Goal: Obtain resource: Download file/media

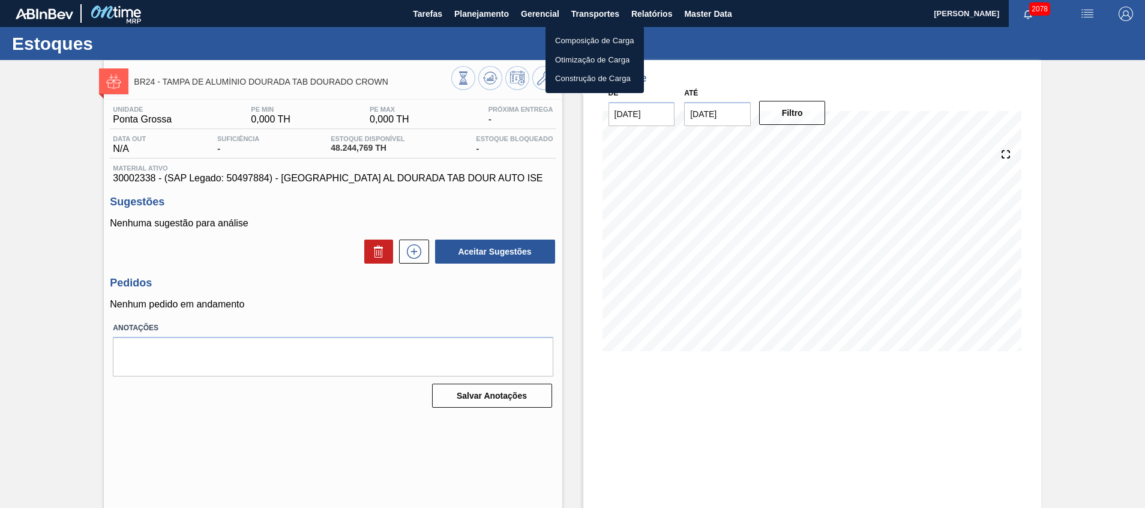
click at [651, 13] on div at bounding box center [572, 254] width 1145 height 508
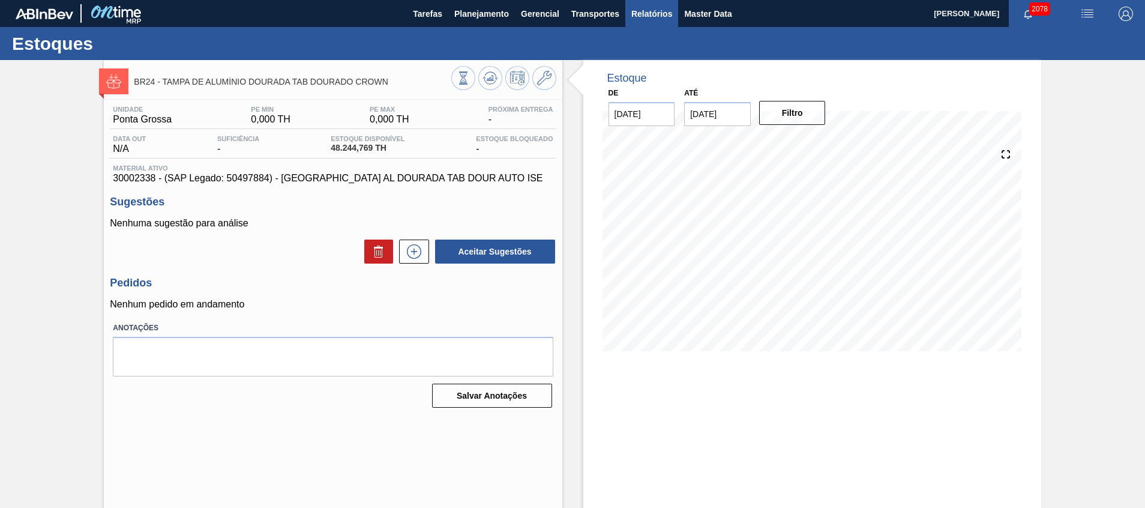
click at [659, 13] on span "Relatórios" at bounding box center [651, 14] width 41 height 14
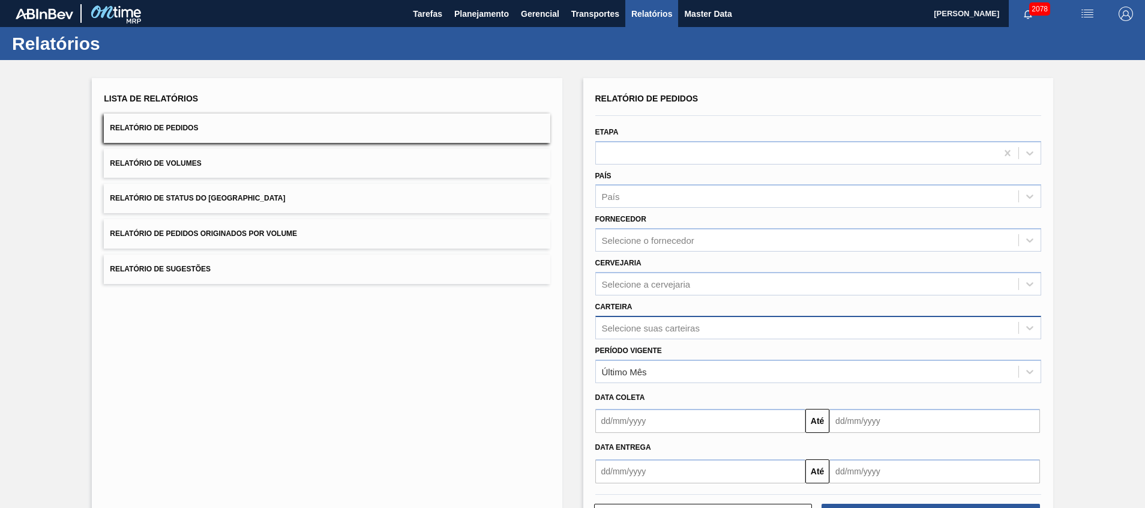
click at [713, 328] on div "Selecione suas carteiras" at bounding box center [818, 327] width 446 height 23
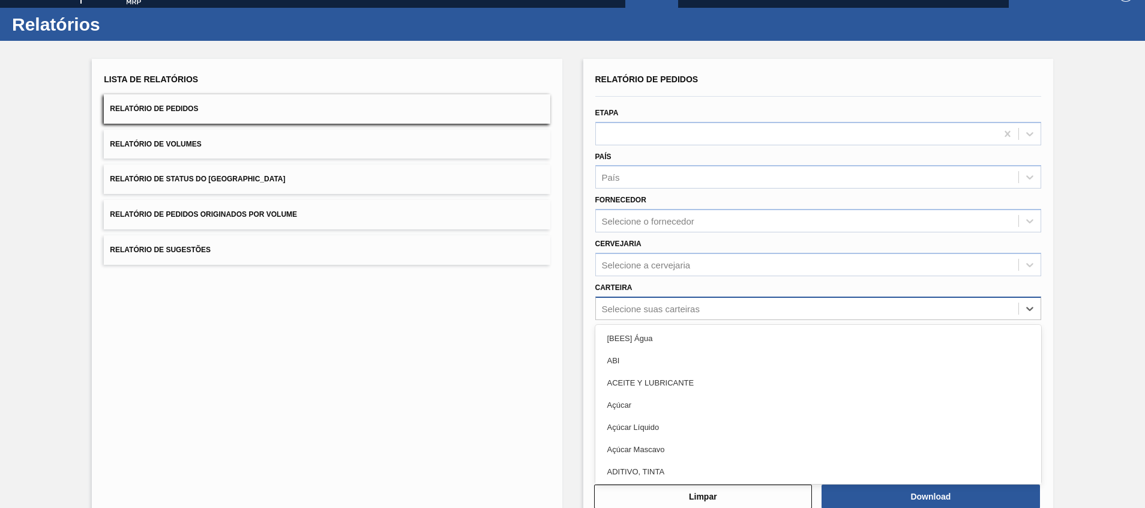
scroll to position [21, 0]
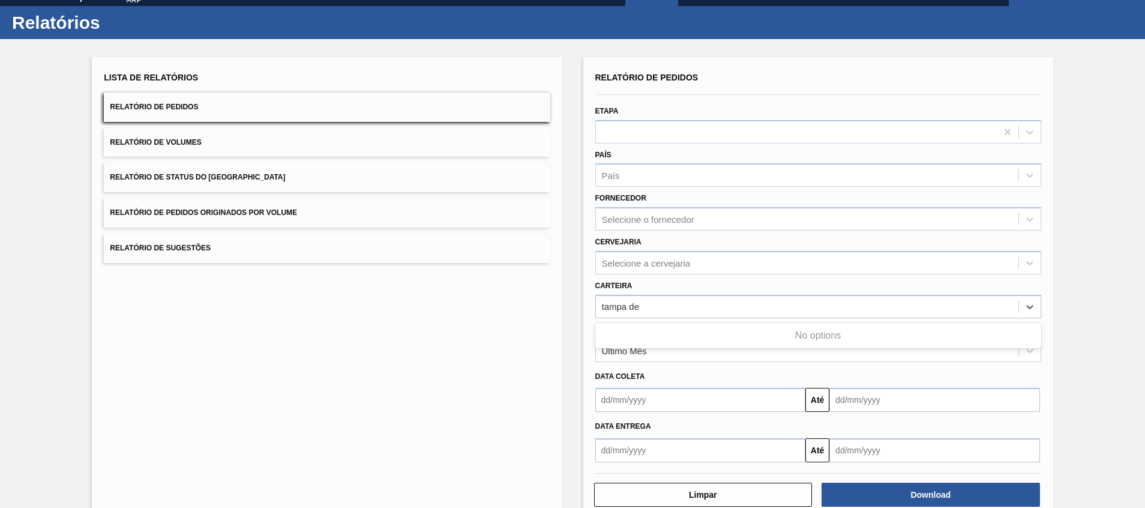
type input "tampa de"
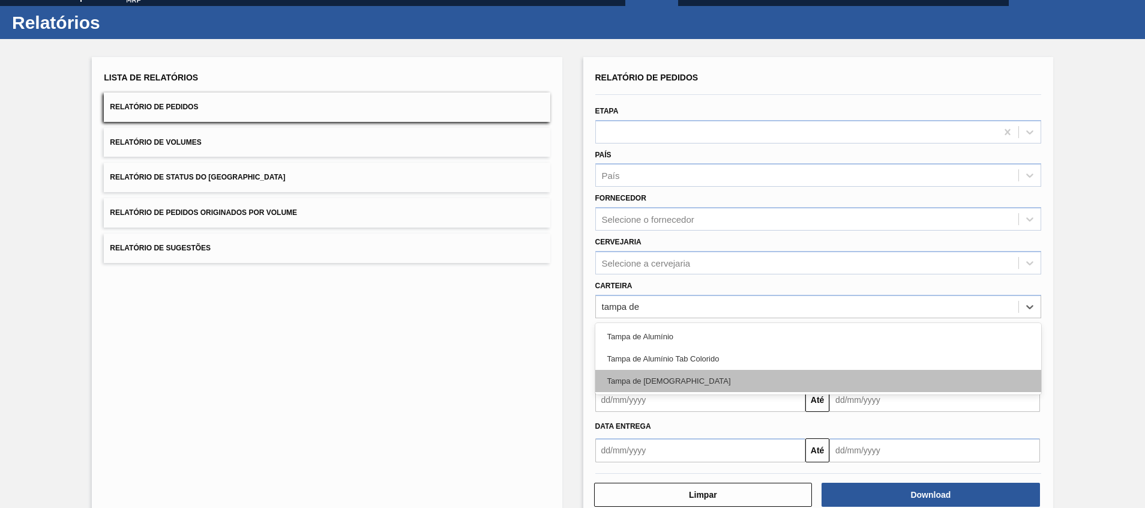
click at [691, 378] on div "Tampa de [DEMOGRAPHIC_DATA]" at bounding box center [818, 381] width 446 height 22
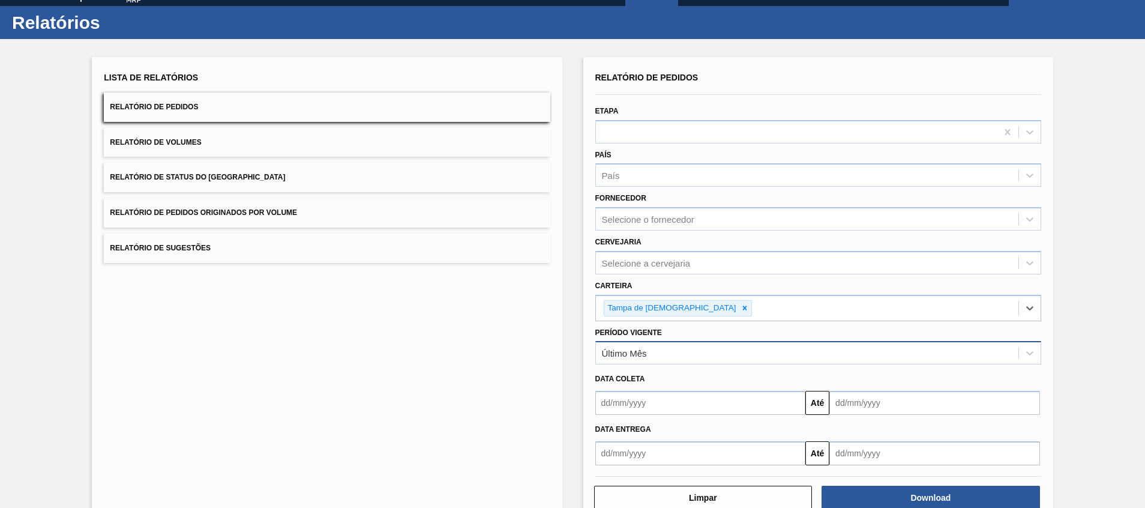
click at [701, 354] on div "Último Mês" at bounding box center [807, 353] width 423 height 17
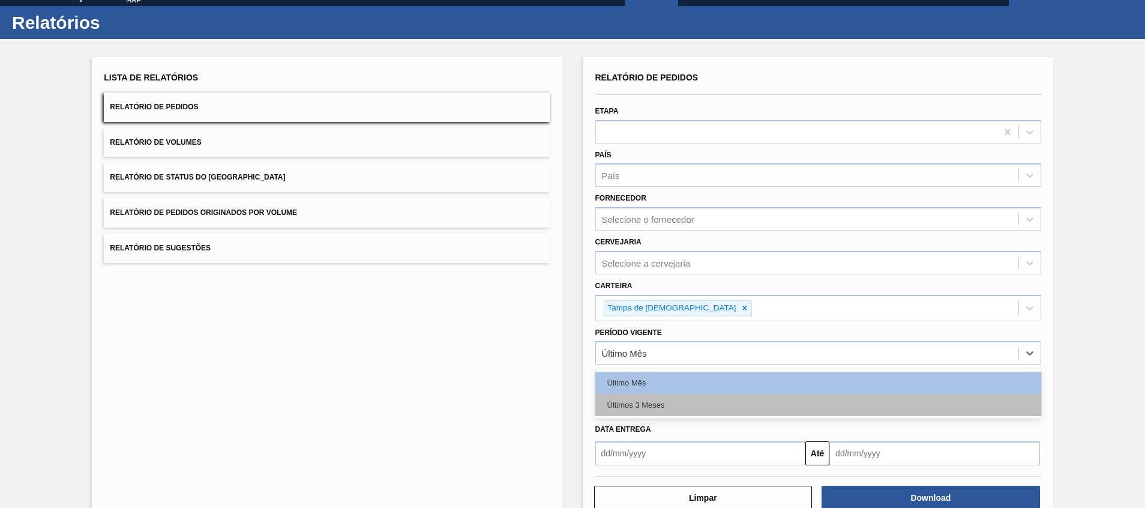
click at [685, 398] on div "Últimos 3 Meses" at bounding box center [818, 405] width 446 height 22
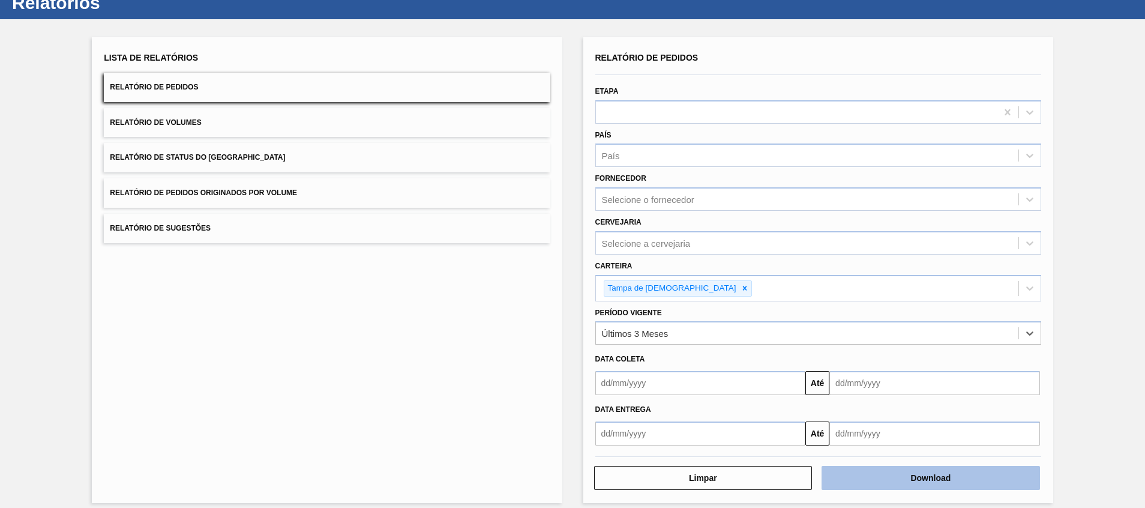
scroll to position [51, 0]
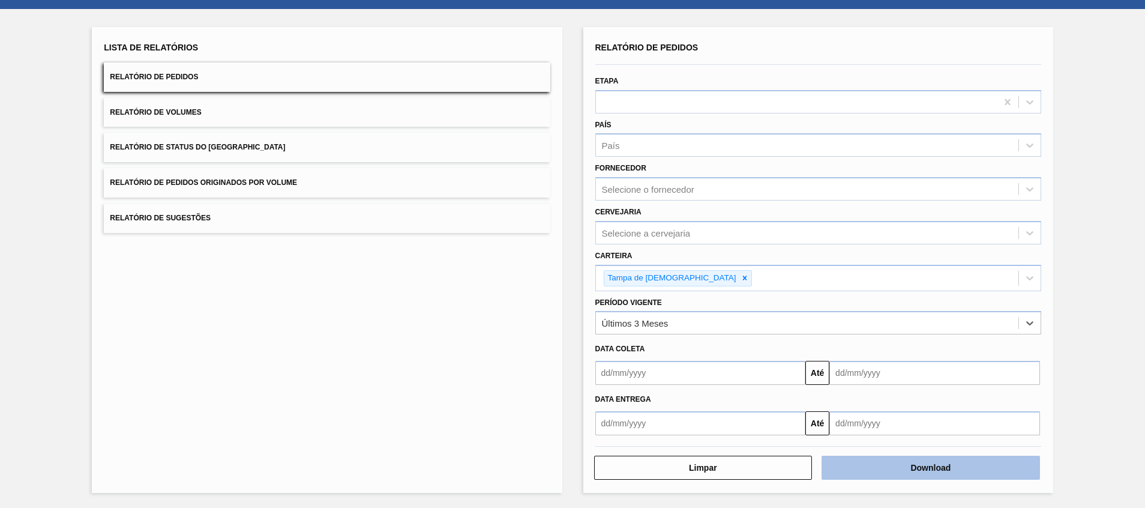
click at [991, 462] on button "Download" at bounding box center [931, 468] width 219 height 24
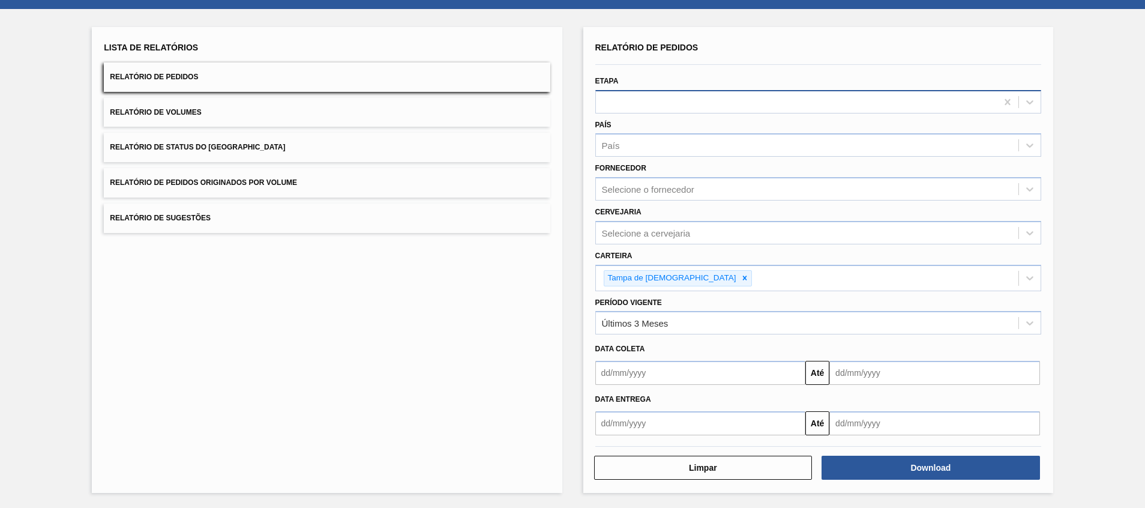
scroll to position [0, 0]
